Goal: Transaction & Acquisition: Purchase product/service

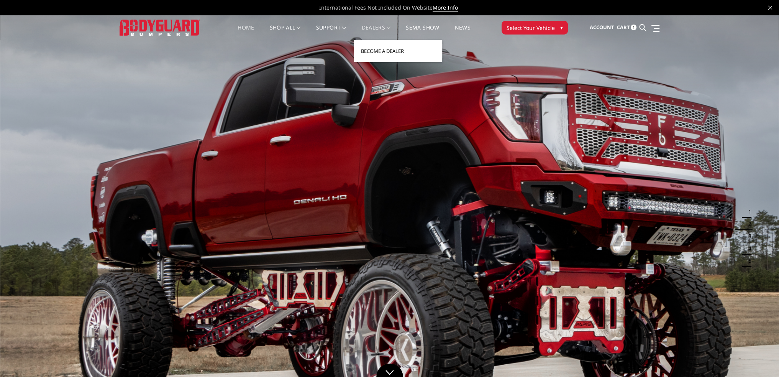
click at [373, 47] on link "Become a Dealer" at bounding box center [398, 51] width 82 height 15
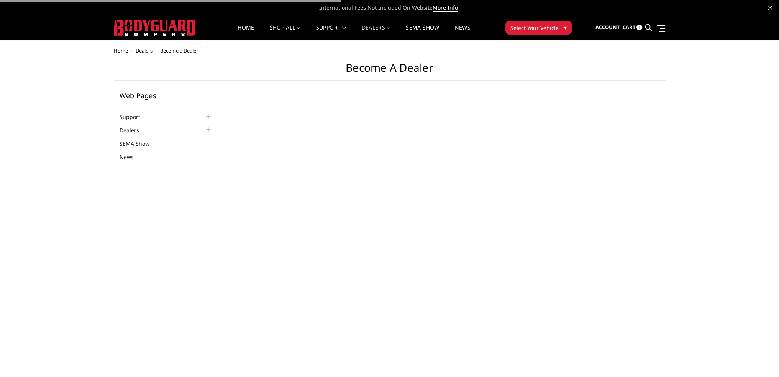
select select "US"
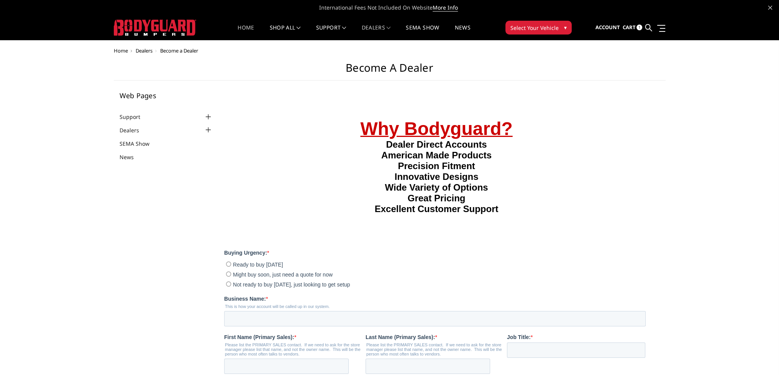
click at [244, 32] on link "Home" at bounding box center [246, 32] width 16 height 15
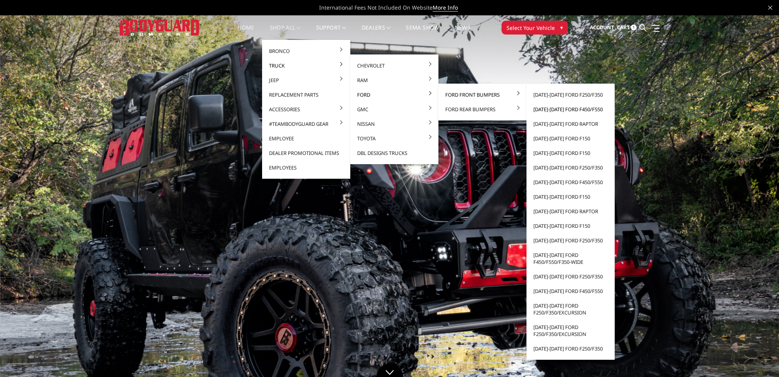
click at [571, 109] on link "[DATE]-[DATE] Ford F450/F550" at bounding box center [571, 109] width 82 height 15
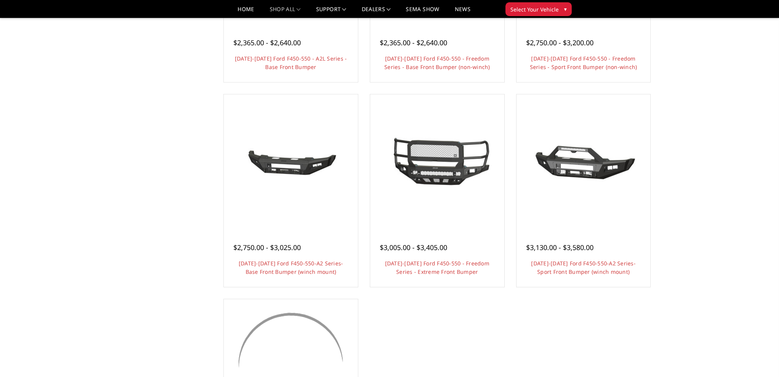
scroll to position [652, 0]
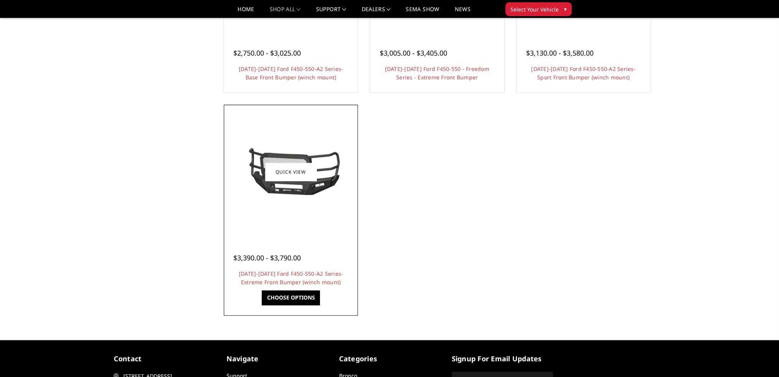
click at [300, 207] on div at bounding box center [291, 172] width 130 height 130
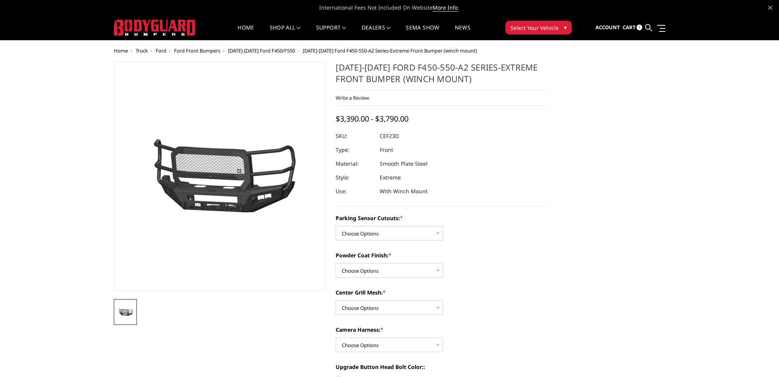
click at [259, 213] on img at bounding box center [167, 177] width 491 height 230
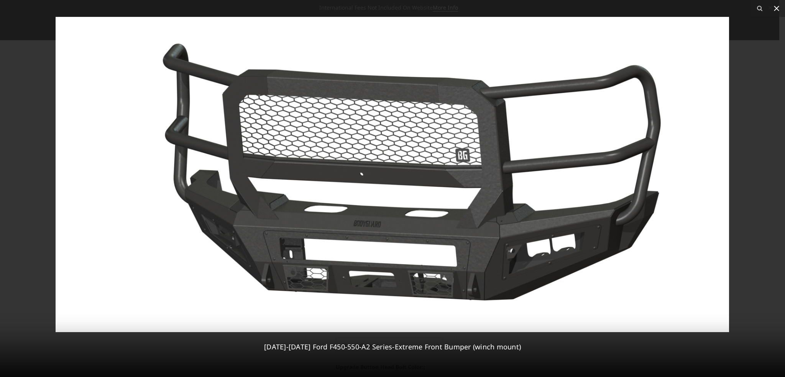
click at [774, 8] on icon at bounding box center [776, 8] width 9 height 9
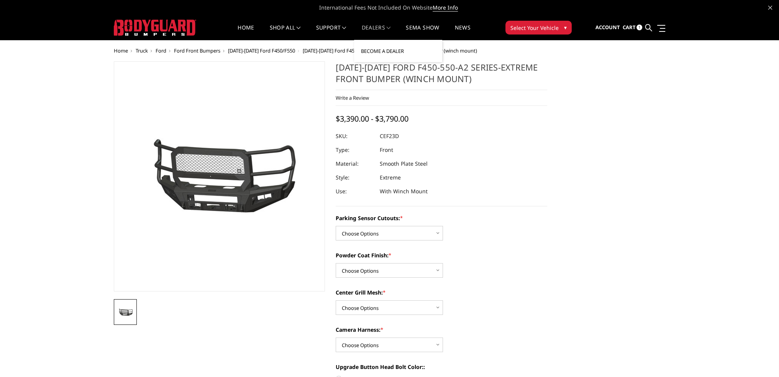
click at [372, 49] on link "Become a Dealer" at bounding box center [398, 51] width 82 height 15
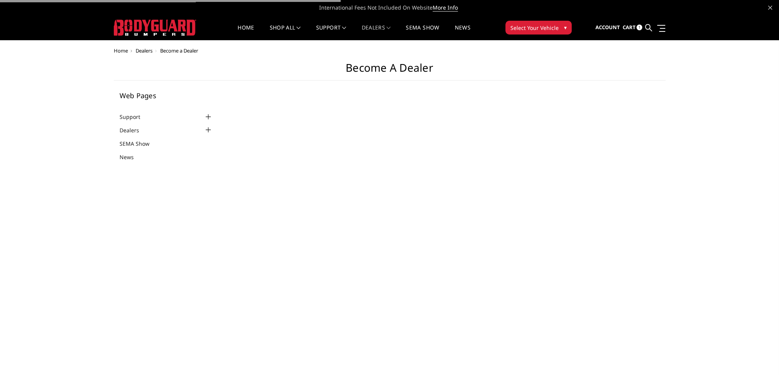
select select "US"
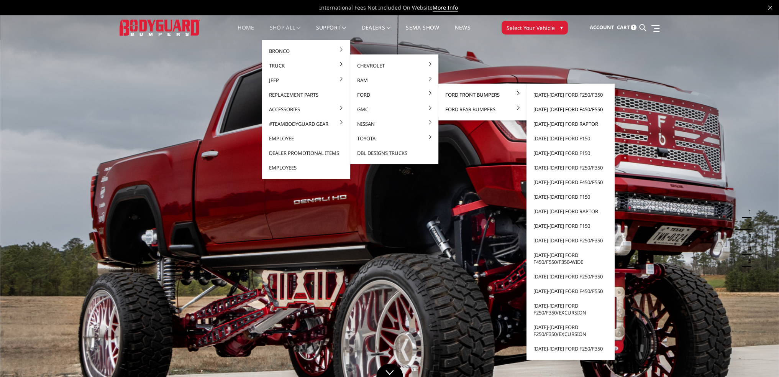
click at [564, 107] on link "[DATE]-[DATE] Ford F450/F550" at bounding box center [571, 109] width 82 height 15
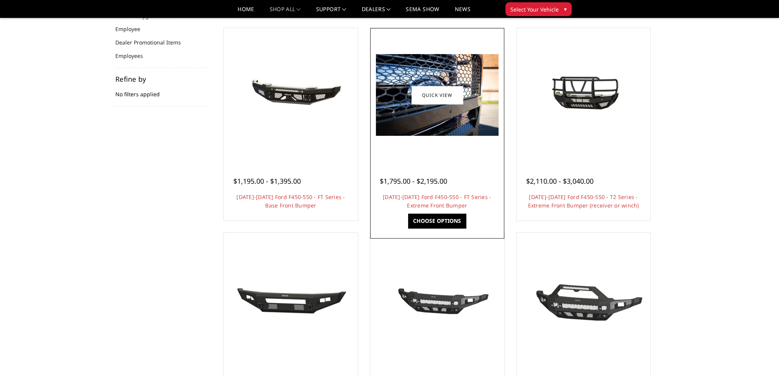
scroll to position [115, 0]
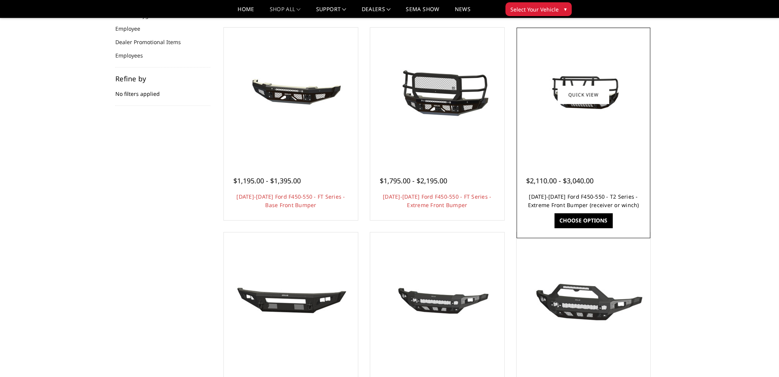
click at [572, 199] on link "[DATE]-[DATE] Ford F450-550 - T2 Series - Extreme Front Bumper (receiver or win…" at bounding box center [583, 201] width 111 height 16
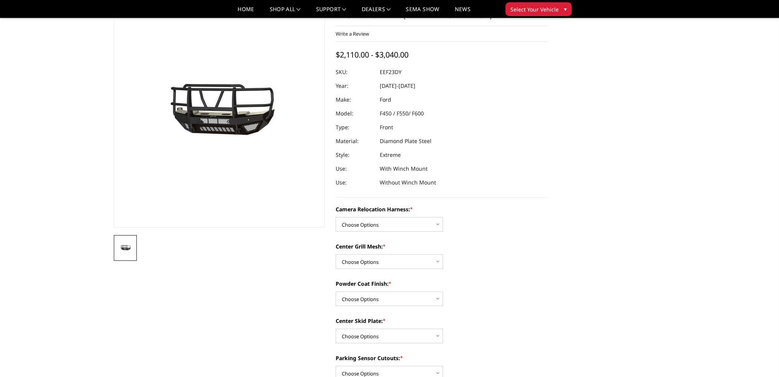
scroll to position [38, 0]
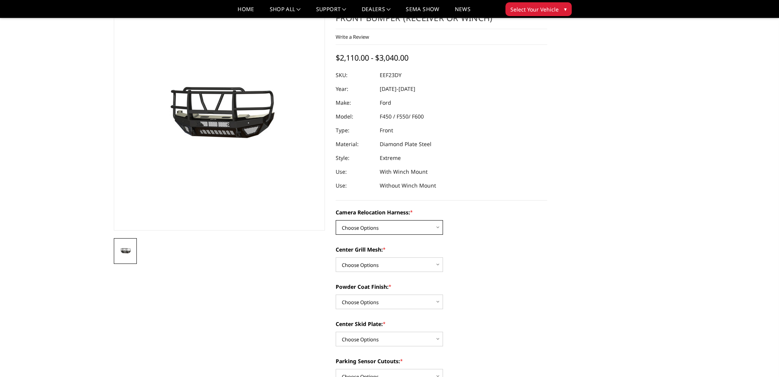
click at [383, 223] on select "Choose Options Without camera harness With camera harness" at bounding box center [389, 227] width 107 height 15
select select "3765"
click at [336, 220] on select "Choose Options Without camera harness With camera harness" at bounding box center [389, 227] width 107 height 15
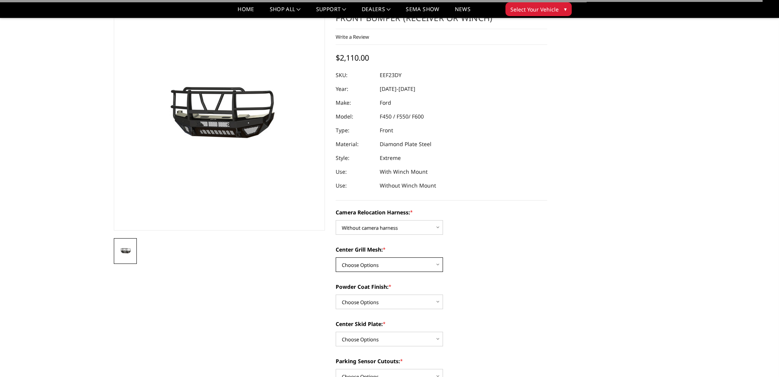
click at [377, 266] on select "Choose Options Without expanded metal With expanded metal" at bounding box center [389, 264] width 107 height 15
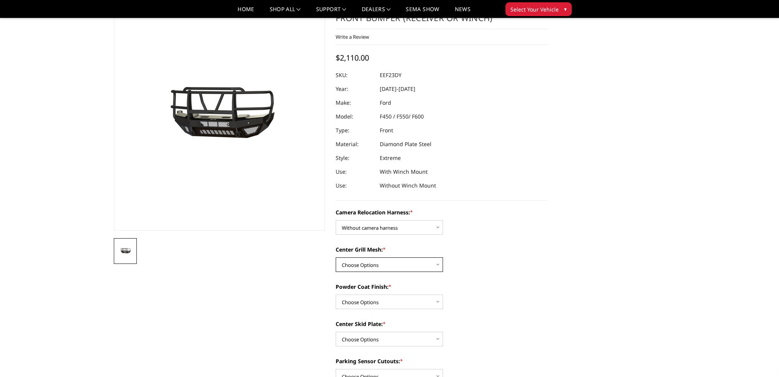
select select "3763"
click at [336, 257] on select "Choose Options Without expanded metal With expanded metal" at bounding box center [389, 264] width 107 height 15
click at [366, 300] on select "Choose Options Textured Black Powder Coat Gloss Black Powder Coat Bare Metal" at bounding box center [389, 301] width 107 height 15
select select "3759"
click at [336, 294] on select "Choose Options Textured Black Powder Coat Gloss Black Powder Coat Bare Metal" at bounding box center [389, 301] width 107 height 15
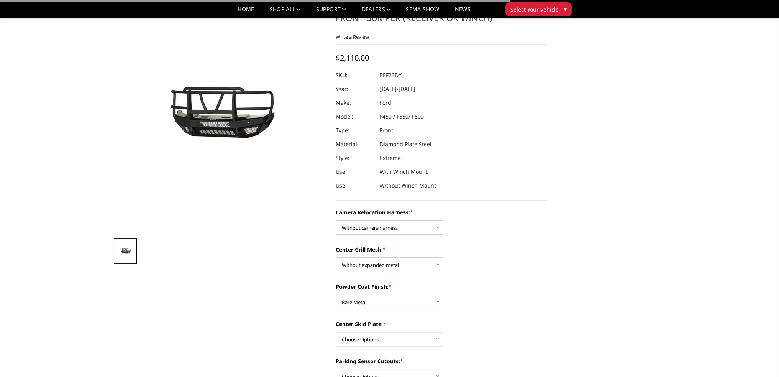
click at [363, 339] on select "Choose Options Winch Mount Skid Plate Standard Skid Plate (included) 2" Receive…" at bounding box center [389, 339] width 107 height 15
select select "3757"
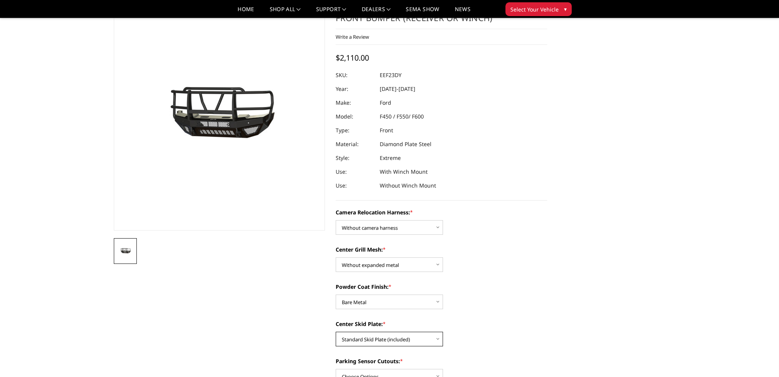
click at [336, 332] on select "Choose Options Winch Mount Skid Plate Standard Skid Plate (included) 2" Receive…" at bounding box center [389, 339] width 107 height 15
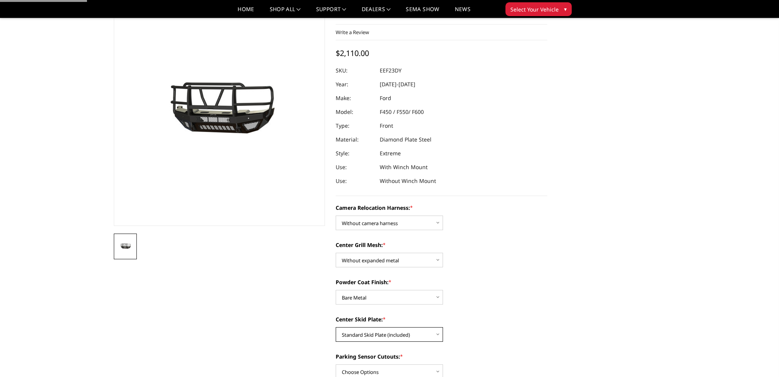
scroll to position [115, 0]
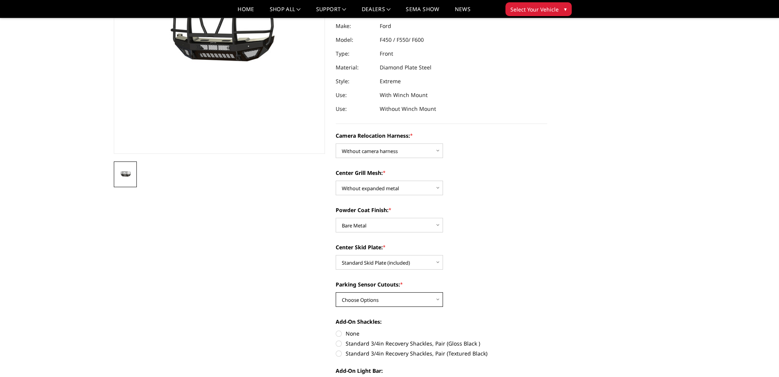
click at [363, 299] on select "Choose Options Yes - With Parking Sensor Cutouts" at bounding box center [389, 299] width 107 height 15
select select "3755"
click at [336, 292] on select "Choose Options Yes - With Parking Sensor Cutouts" at bounding box center [389, 299] width 107 height 15
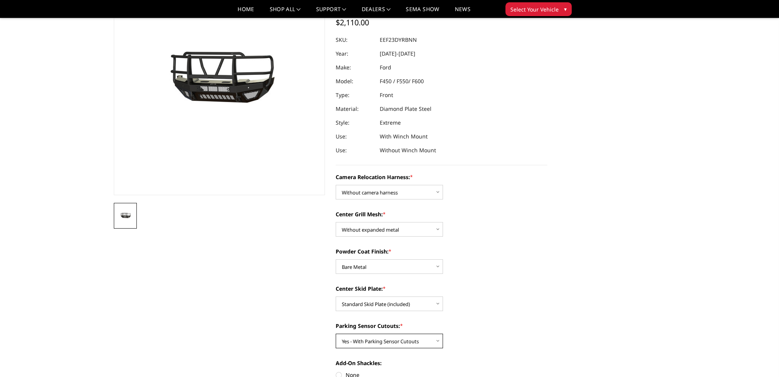
scroll to position [77, 0]
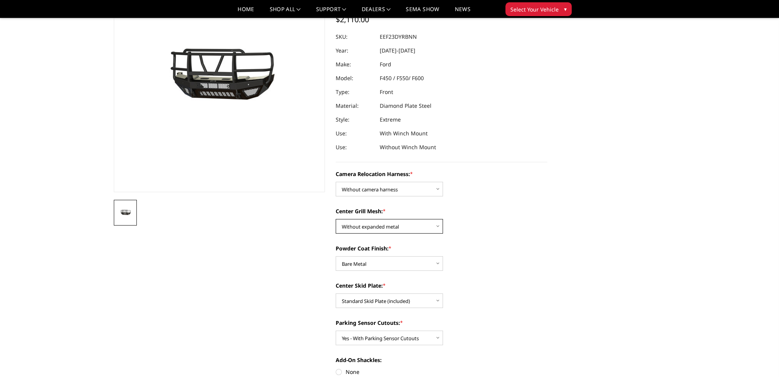
click at [366, 228] on select "Choose Options Without expanded metal With expanded metal" at bounding box center [389, 226] width 107 height 15
click at [336, 219] on select "Choose Options Without expanded metal With expanded metal" at bounding box center [389, 226] width 107 height 15
click at [373, 227] on select "Choose Options Without expanded metal With expanded metal" at bounding box center [389, 226] width 107 height 15
click at [336, 219] on select "Choose Options Without expanded metal With expanded metal" at bounding box center [389, 226] width 107 height 15
click at [372, 227] on select "Choose Options Without expanded metal With expanded metal" at bounding box center [389, 226] width 107 height 15
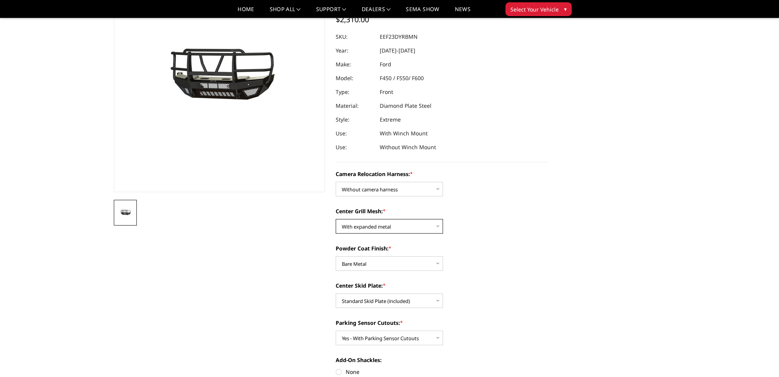
select select "3763"
click at [336, 219] on select "Choose Options Without expanded metal With expanded metal" at bounding box center [389, 226] width 107 height 15
drag, startPoint x: 368, startPoint y: 258, endPoint x: 368, endPoint y: 268, distance: 10.4
click at [368, 258] on select "Choose Options Textured Black Powder Coat Gloss Black Powder Coat Bare Metal" at bounding box center [389, 263] width 107 height 15
click at [336, 256] on select "Choose Options Textured Black Powder Coat Gloss Black Powder Coat Bare Metal" at bounding box center [389, 263] width 107 height 15
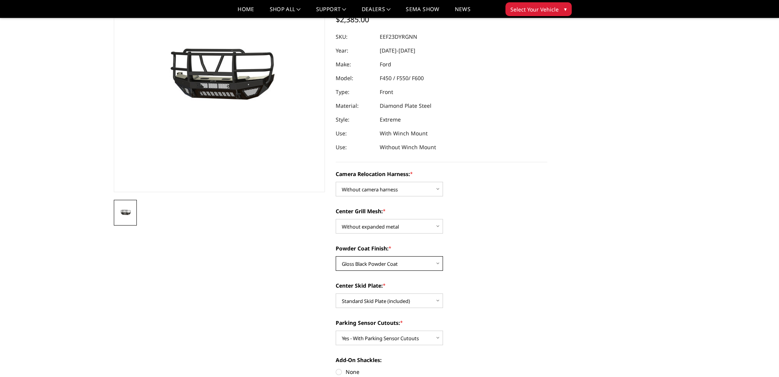
click at [373, 261] on select "Choose Options Textured Black Powder Coat Gloss Black Powder Coat Bare Metal" at bounding box center [389, 263] width 107 height 15
select select "3759"
click at [336, 256] on select "Choose Options Textured Black Powder Coat Gloss Black Powder Coat Bare Metal" at bounding box center [389, 263] width 107 height 15
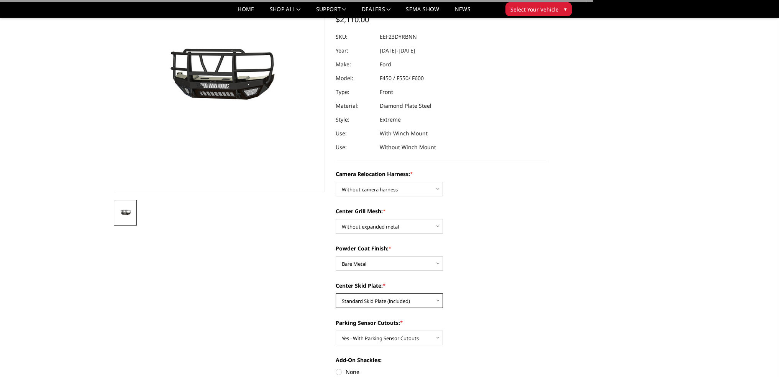
click at [364, 303] on select "Choose Options Winch Mount Skid Plate Standard Skid Plate (included) 2" Receive…" at bounding box center [389, 300] width 107 height 15
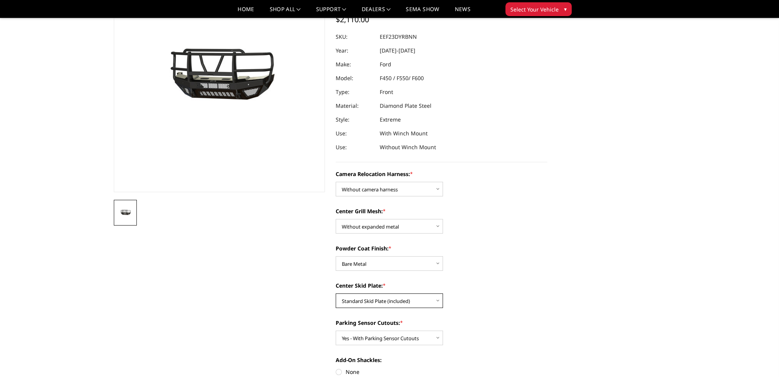
select select "3756"
click at [336, 293] on select "Choose Options Winch Mount Skid Plate Standard Skid Plate (included) 2" Receive…" at bounding box center [389, 300] width 107 height 15
click at [376, 267] on select "Choose Options Textured Black Powder Coat Gloss Black Powder Coat Bare Metal" at bounding box center [389, 263] width 107 height 15
select select "3760"
click at [336, 256] on select "Choose Options Textured Black Powder Coat Gloss Black Powder Coat Bare Metal" at bounding box center [389, 263] width 107 height 15
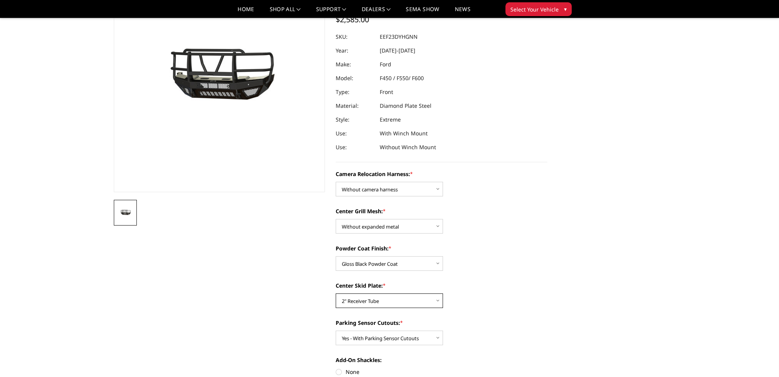
click at [369, 300] on select "Choose Options Winch Mount Skid Plate Standard Skid Plate (included) 2" Receive…" at bounding box center [389, 300] width 107 height 15
select select "3758"
click at [336, 293] on select "Choose Options Winch Mount Skid Plate Standard Skid Plate (included) 2" Receive…" at bounding box center [389, 300] width 107 height 15
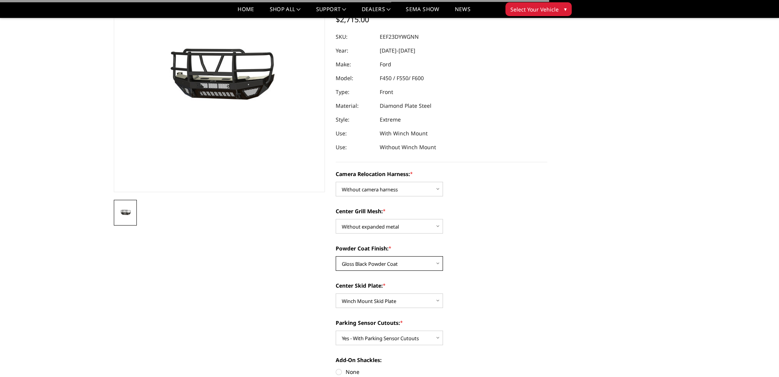
click at [371, 266] on select "Choose Options Textured Black Powder Coat Gloss Black Powder Coat Bare Metal" at bounding box center [389, 263] width 107 height 15
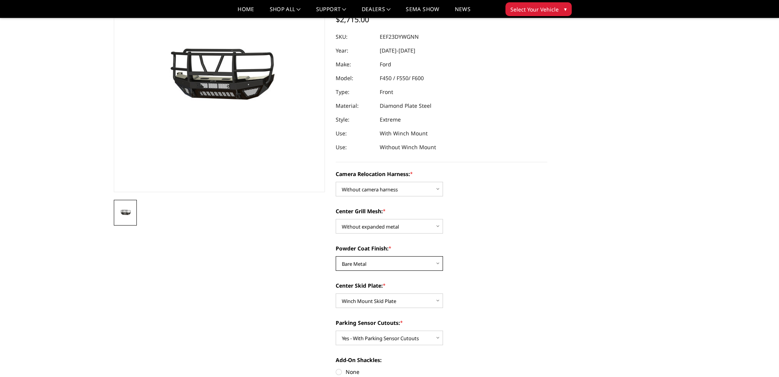
click at [336, 256] on select "Choose Options Textured Black Powder Coat Gloss Black Powder Coat Bare Metal" at bounding box center [389, 263] width 107 height 15
click at [380, 265] on select "Choose Options Textured Black Powder Coat Gloss Black Powder Coat Bare Metal" at bounding box center [389, 263] width 107 height 15
select select "3760"
click at [336, 256] on select "Choose Options Textured Black Powder Coat Gloss Black Powder Coat Bare Metal" at bounding box center [389, 263] width 107 height 15
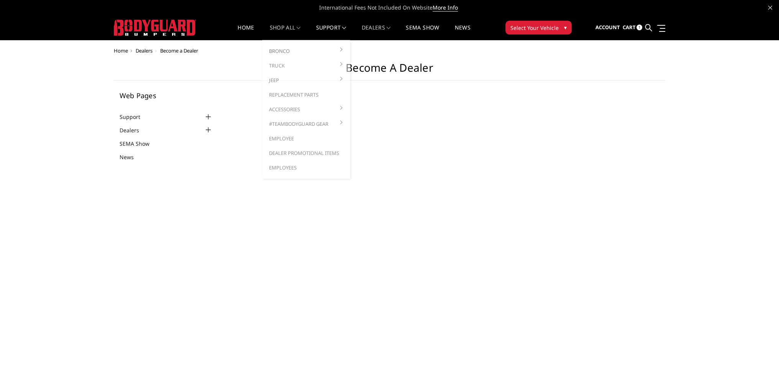
select select "US"
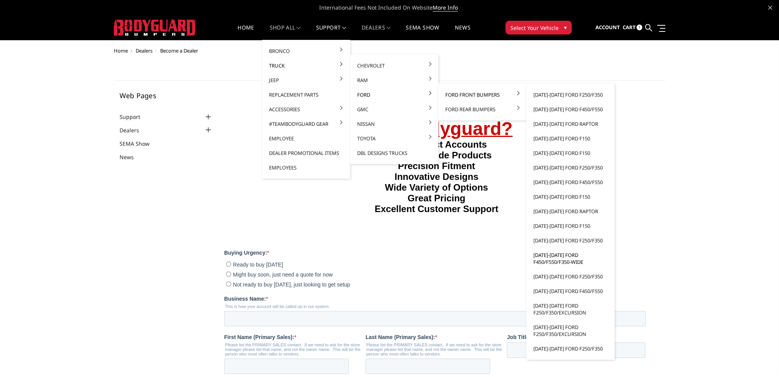
click at [561, 256] on link "[DATE]-[DATE] Ford F450/F550/F350-wide" at bounding box center [571, 258] width 82 height 21
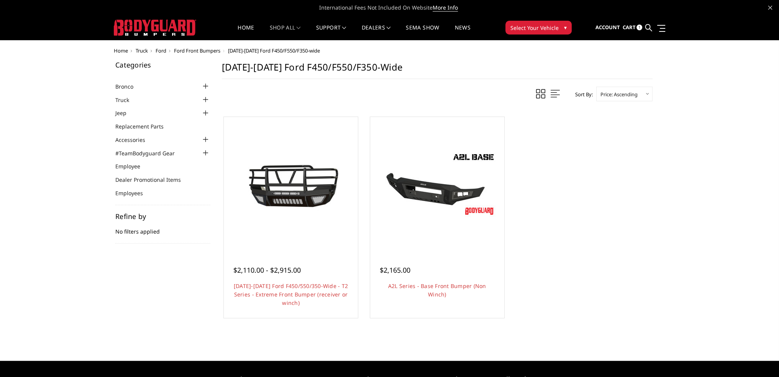
click at [630, 31] on link "Cart 1" at bounding box center [633, 27] width 20 height 21
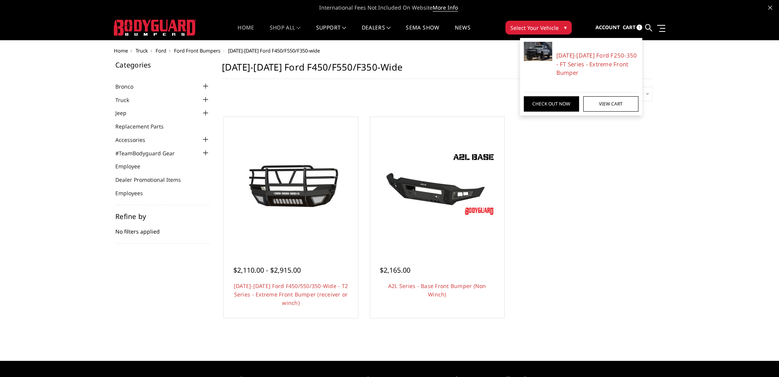
click at [246, 27] on link "Home" at bounding box center [246, 32] width 16 height 15
